Goal: Information Seeking & Learning: Learn about a topic

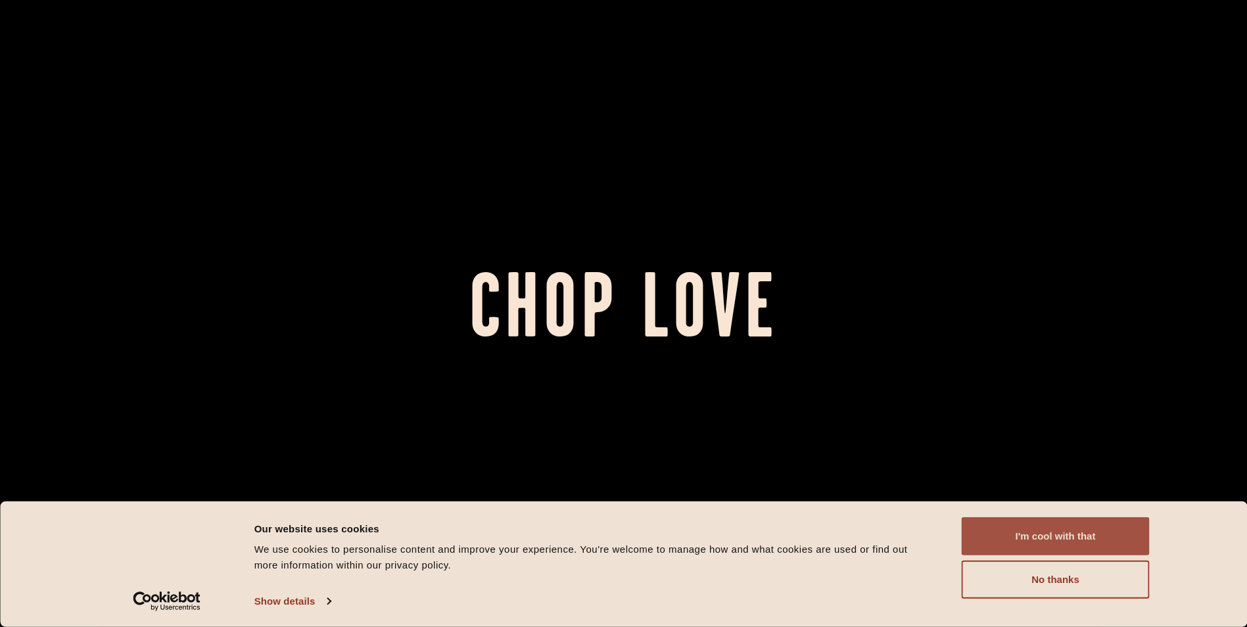
click at [1061, 537] on button "I'm cool with that" at bounding box center [1056, 536] width 188 height 38
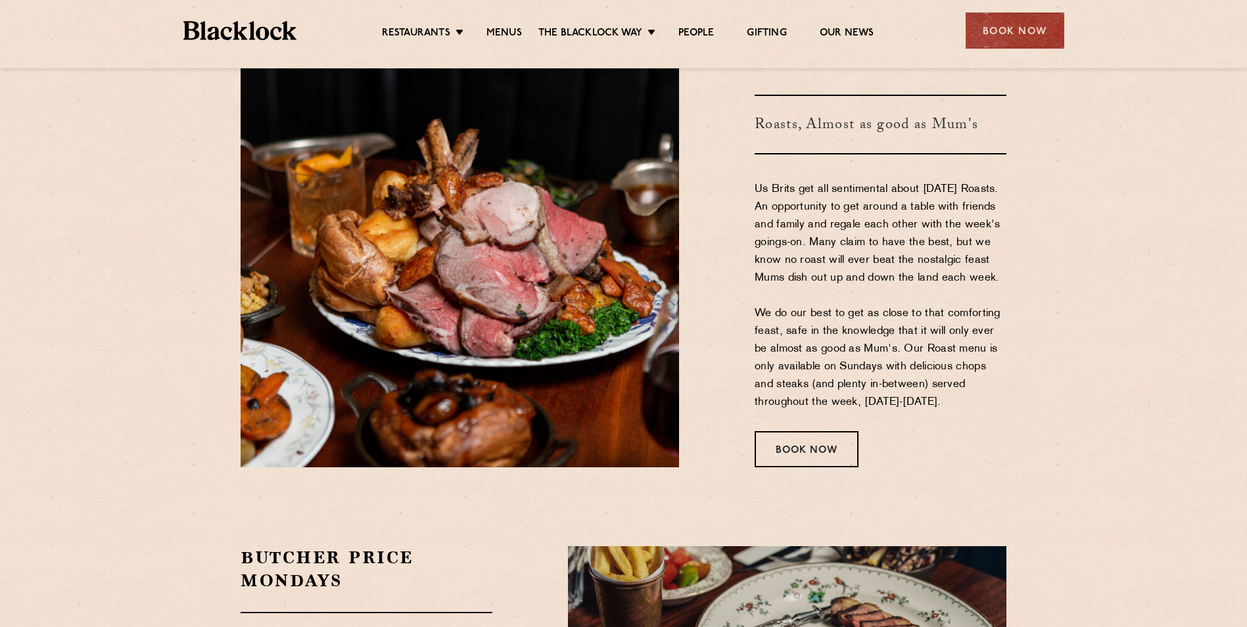
scroll to position [1775, 0]
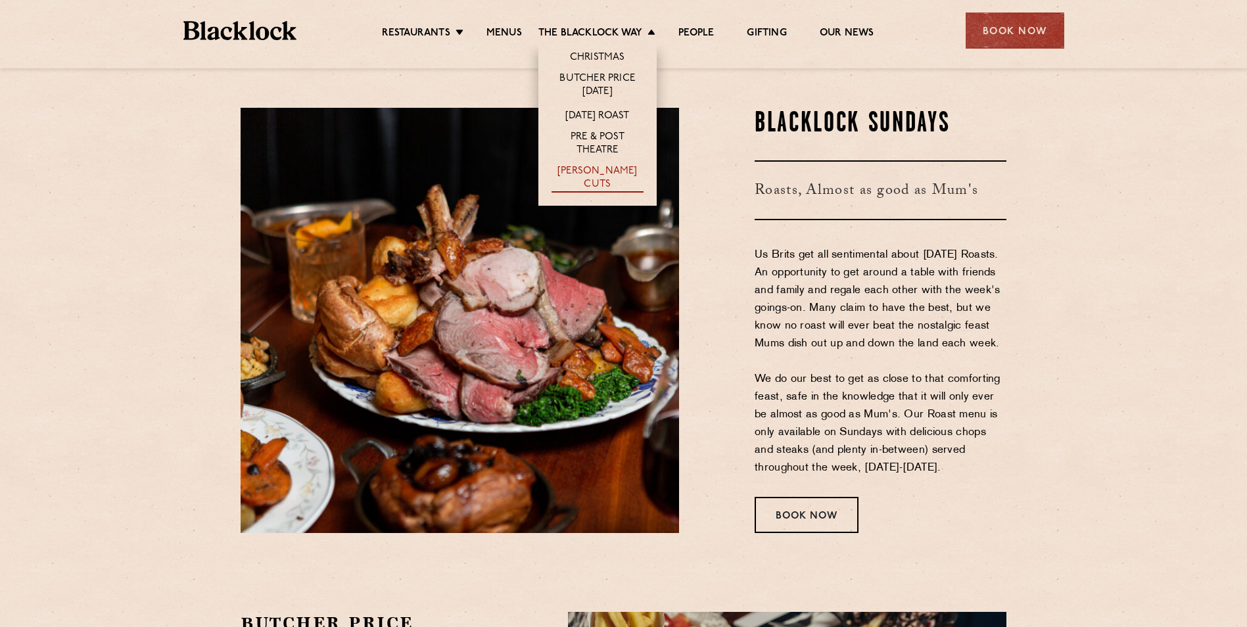
click at [586, 172] on link "[PERSON_NAME] Cuts" at bounding box center [598, 179] width 92 height 28
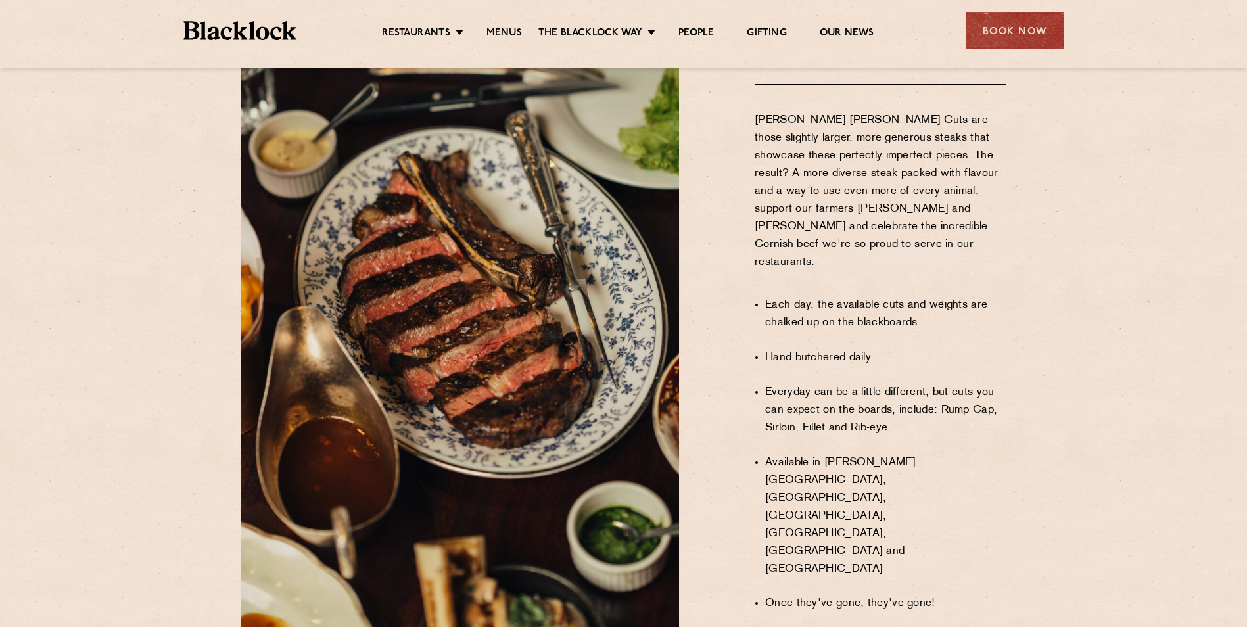
scroll to position [1052, 0]
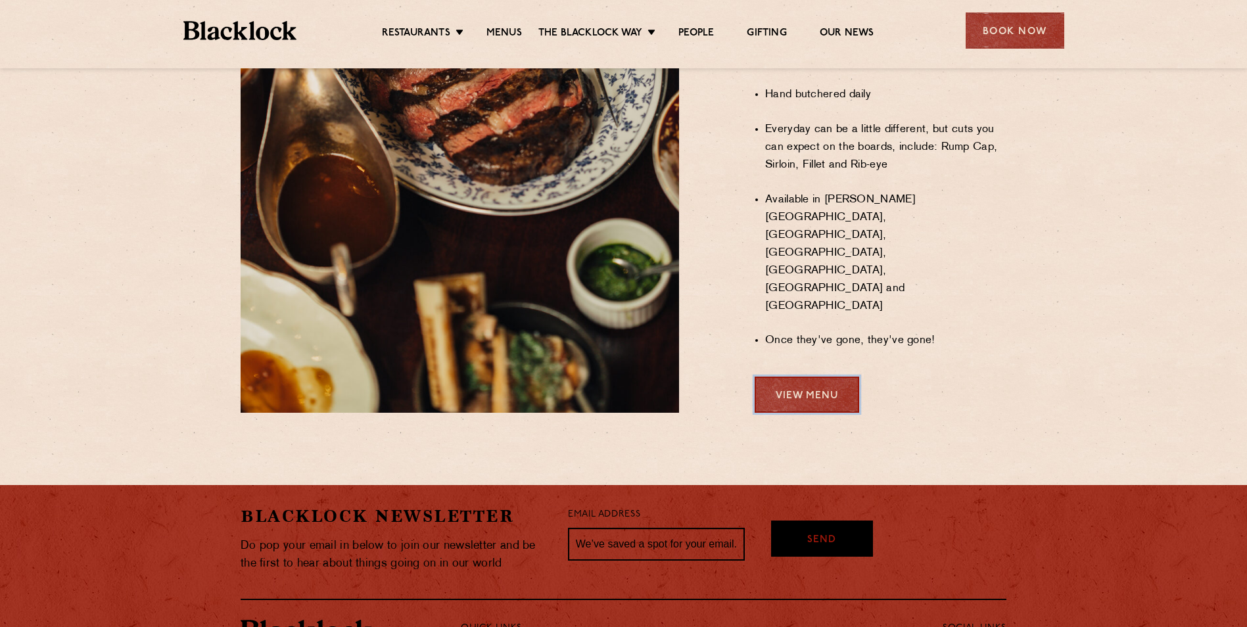
click at [834, 377] on link "View Menu" at bounding box center [807, 395] width 105 height 36
